Goal: Task Accomplishment & Management: Manage account settings

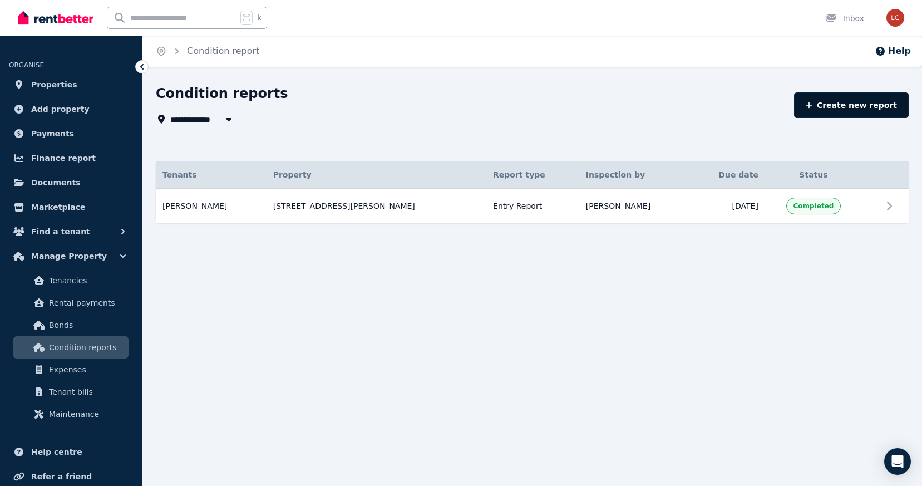
click at [826, 111] on link "Create new report" at bounding box center [851, 105] width 115 height 26
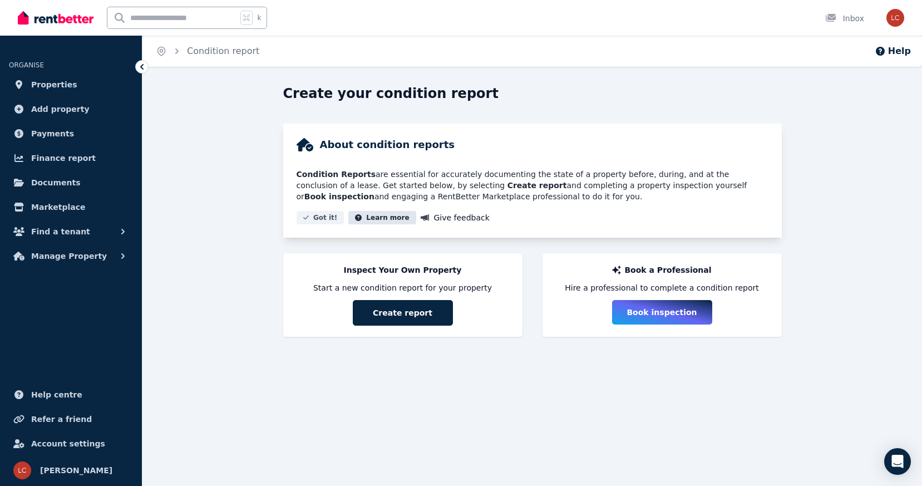
click at [378, 217] on button "Learn more" at bounding box center [382, 217] width 67 height 13
click at [91, 266] on button "Manage Property" at bounding box center [71, 256] width 124 height 22
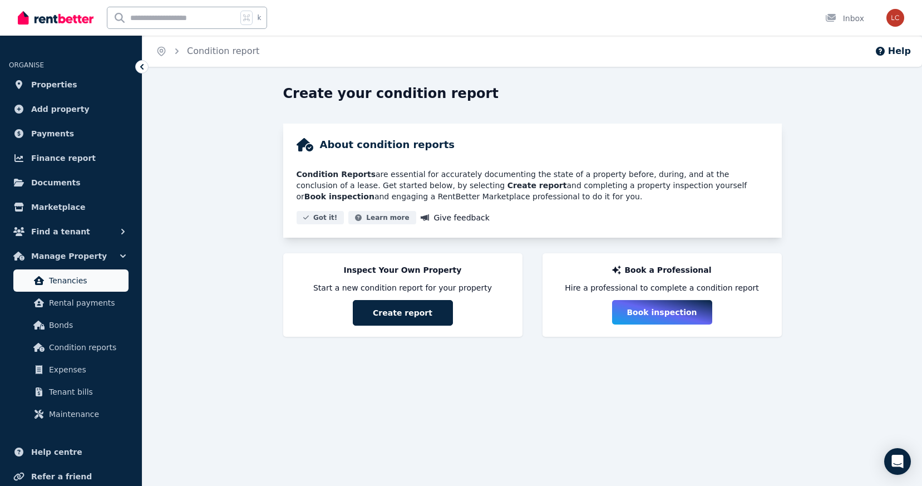
click at [68, 289] on link "Tenancies" at bounding box center [70, 280] width 115 height 22
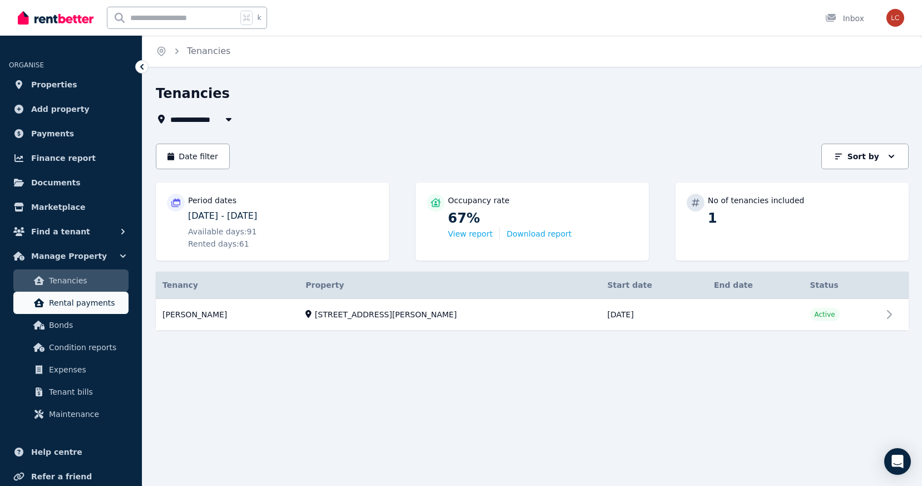
click at [70, 308] on span "Rental payments" at bounding box center [86, 302] width 75 height 13
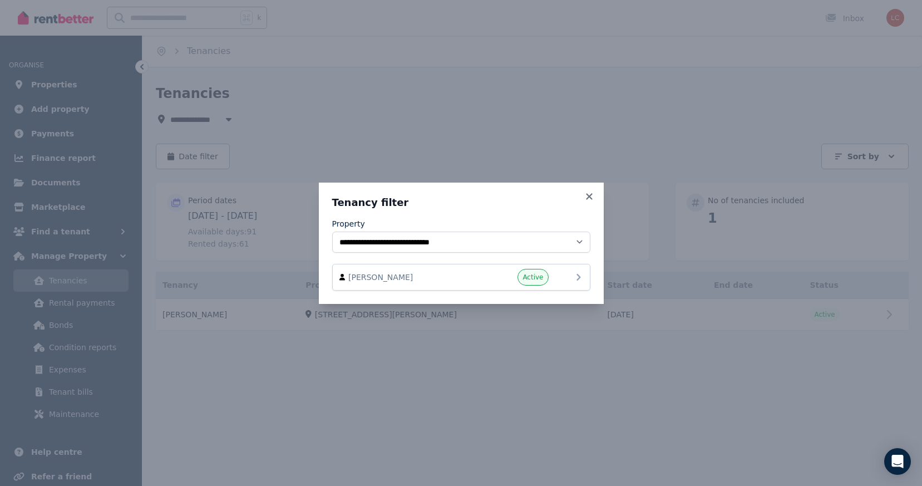
click at [509, 278] on div "Active" at bounding box center [515, 277] width 67 height 17
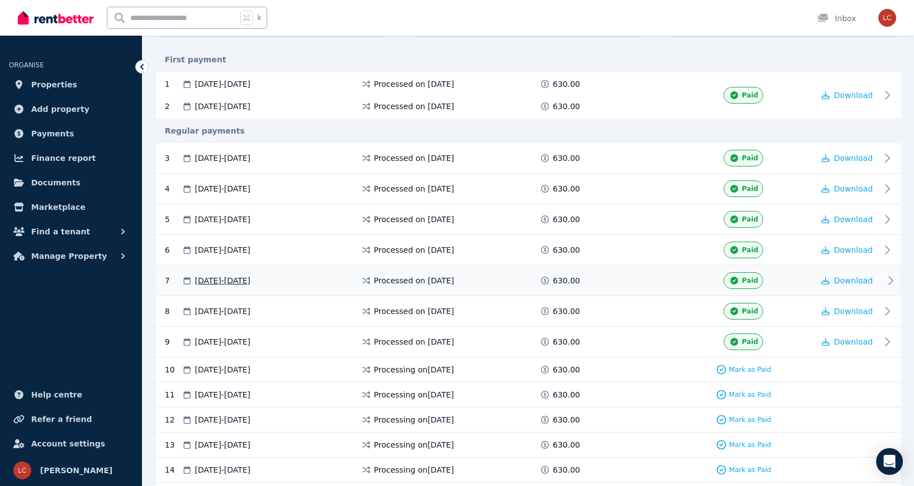
scroll to position [219, 0]
